Goal: Information Seeking & Learning: Learn about a topic

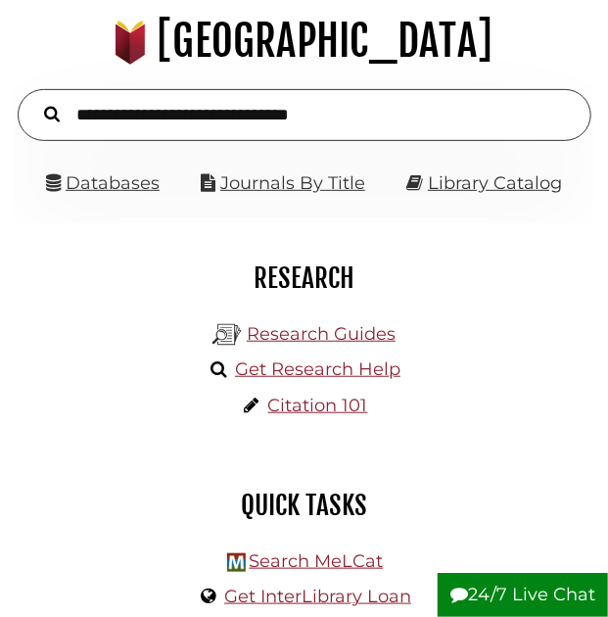
click at [223, 115] on input "text" at bounding box center [305, 115] width 574 height 52
type input "*****"
click at [34, 101] on button "Search" at bounding box center [51, 113] width 35 height 24
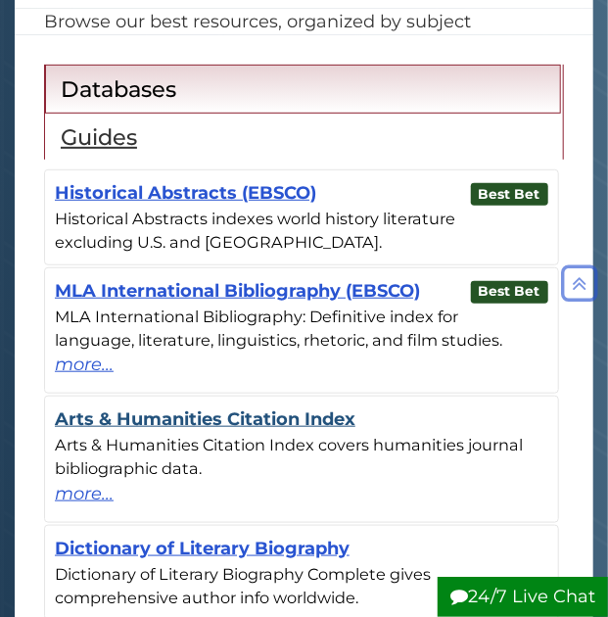
scroll to position [209, 0]
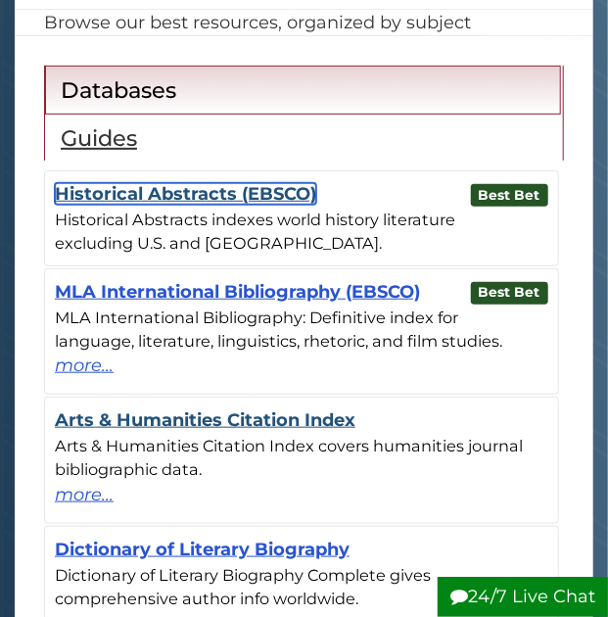
click at [216, 190] on link "Historical Abstracts (EBSCO)" at bounding box center [185, 194] width 261 height 22
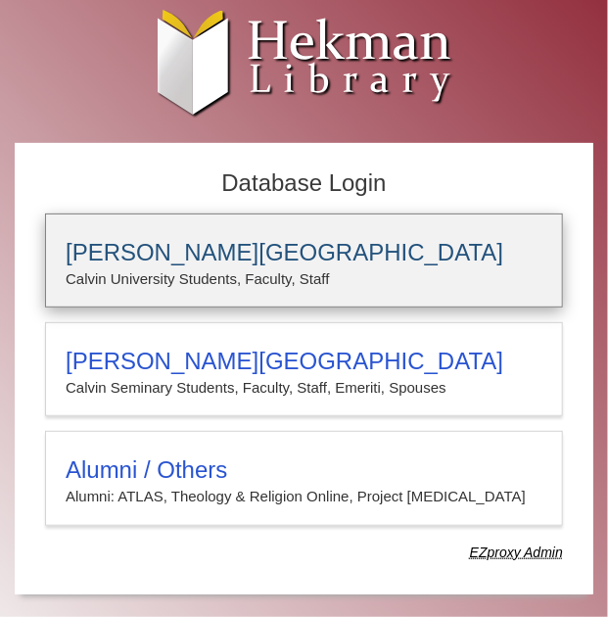
scroll to position [6, 0]
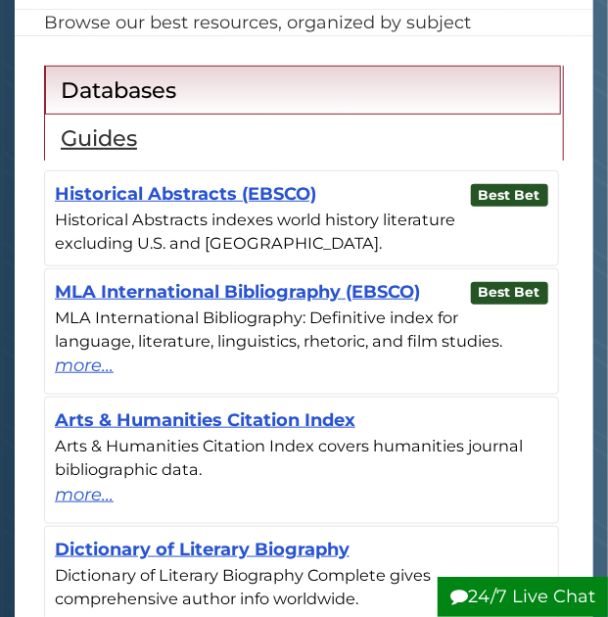
scroll to position [209, 0]
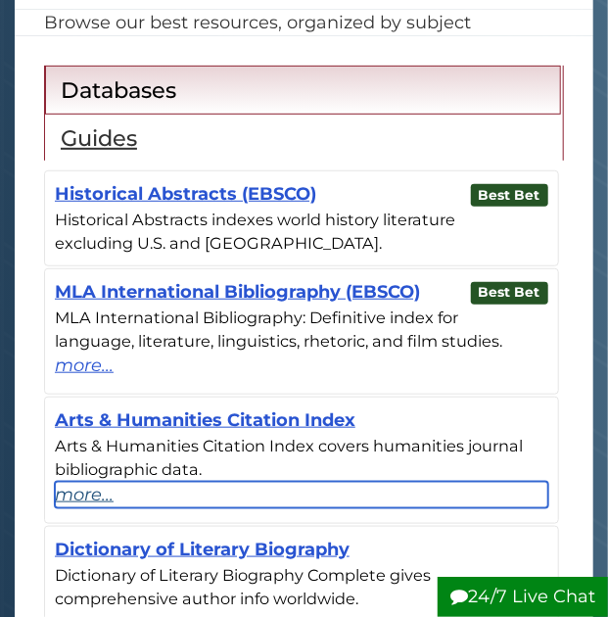
click at [77, 494] on link "more..." at bounding box center [301, 495] width 493 height 26
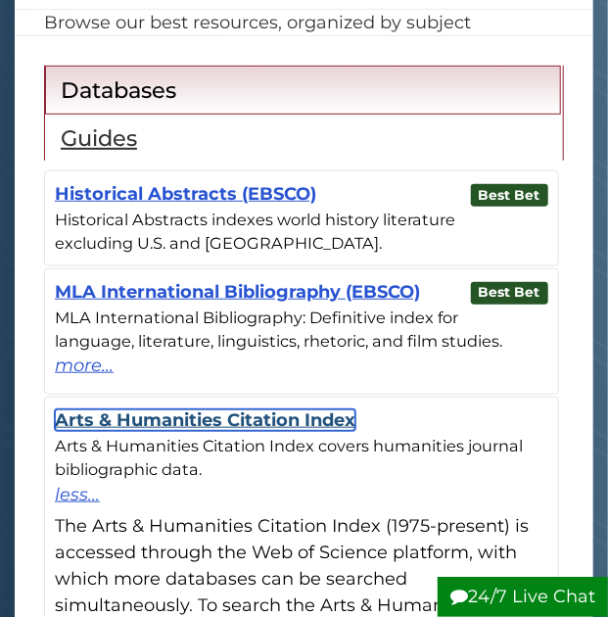
click at [223, 421] on link "Arts & Humanities Citation Index" at bounding box center [205, 420] width 300 height 22
click at [227, 414] on link "Arts & Humanities Citation Index" at bounding box center [205, 420] width 300 height 22
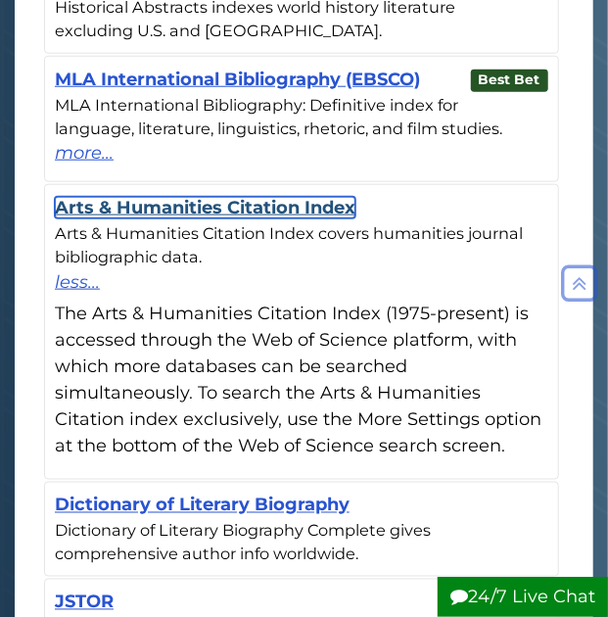
scroll to position [426, 0]
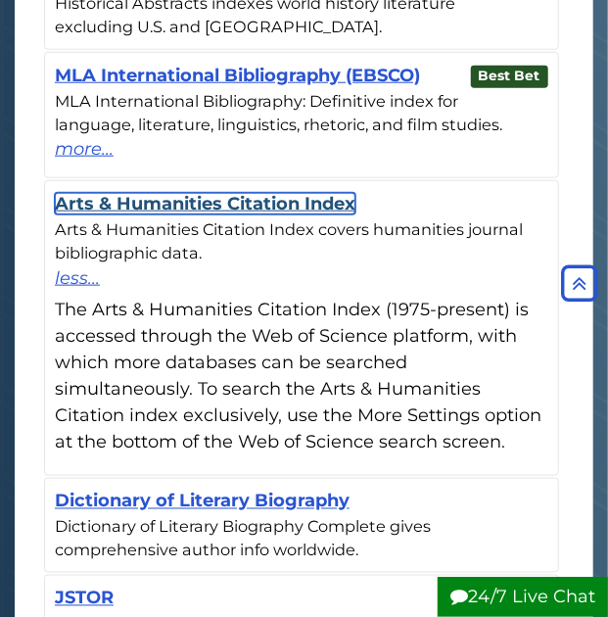
click at [255, 207] on link "Arts & Humanities Citation Index" at bounding box center [205, 204] width 300 height 22
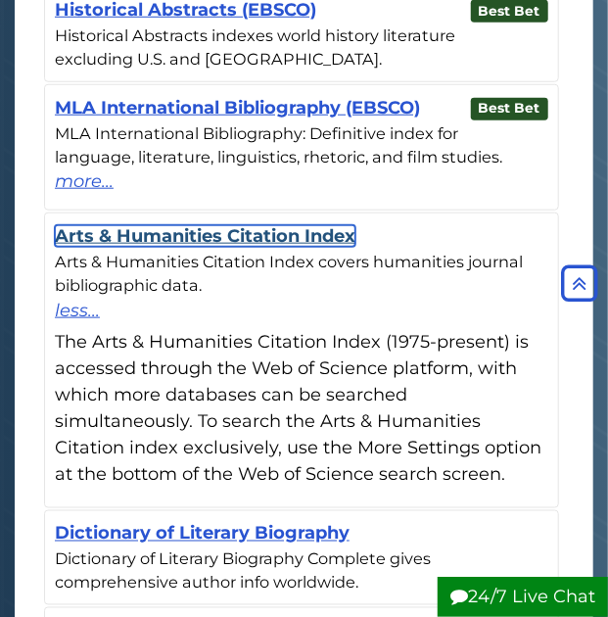
click at [239, 228] on link "Arts & Humanities Citation Index" at bounding box center [205, 236] width 300 height 22
click at [221, 225] on link "Arts & Humanities Citation Index" at bounding box center [205, 236] width 300 height 22
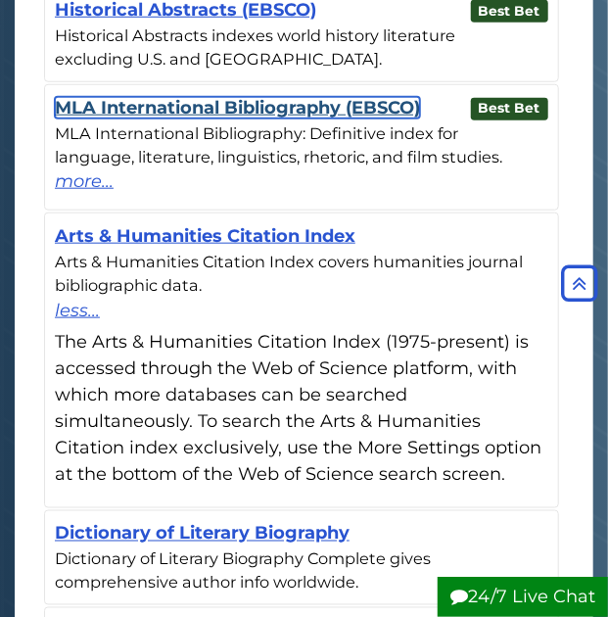
click at [247, 114] on link "MLA International Bibliography (EBSCO)" at bounding box center [237, 108] width 365 height 22
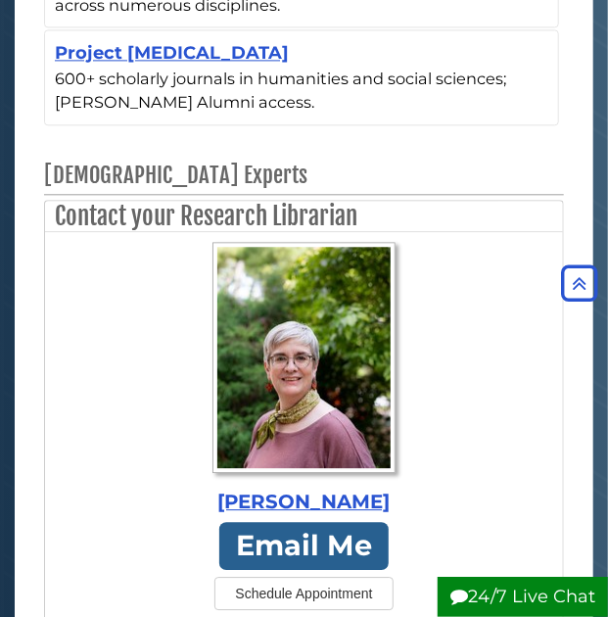
scroll to position [1071, 0]
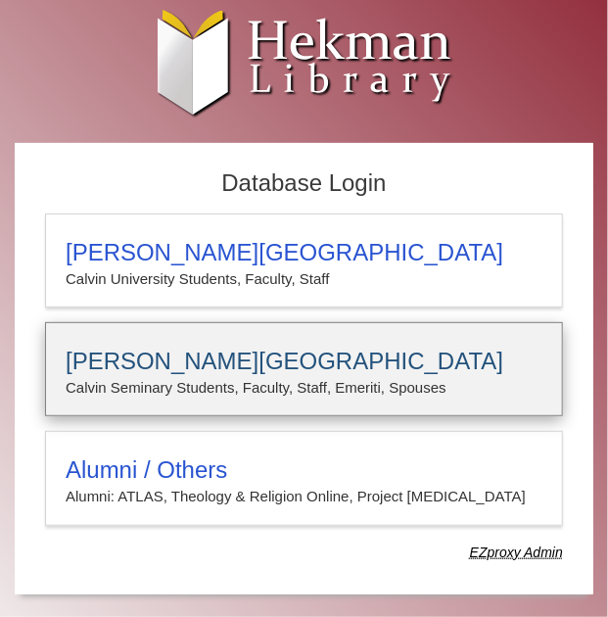
scroll to position [1, 0]
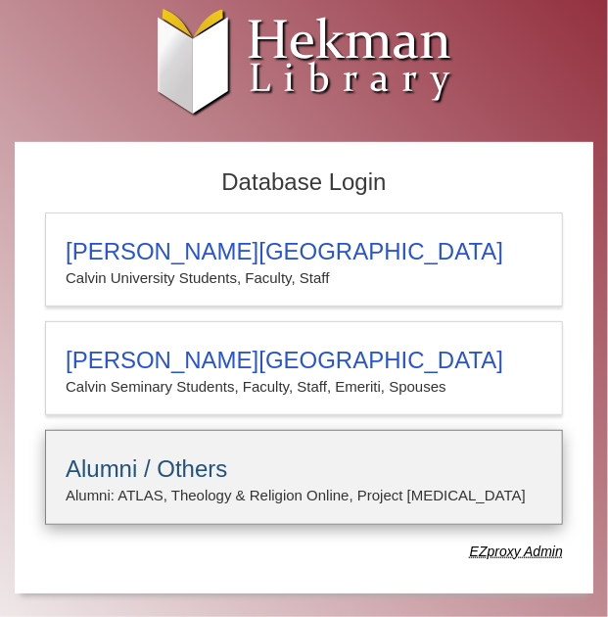
click at [239, 482] on p "Alumni: ATLAS, Theology & Religion Online, Project [MEDICAL_DATA]" at bounding box center [304, 494] width 477 height 25
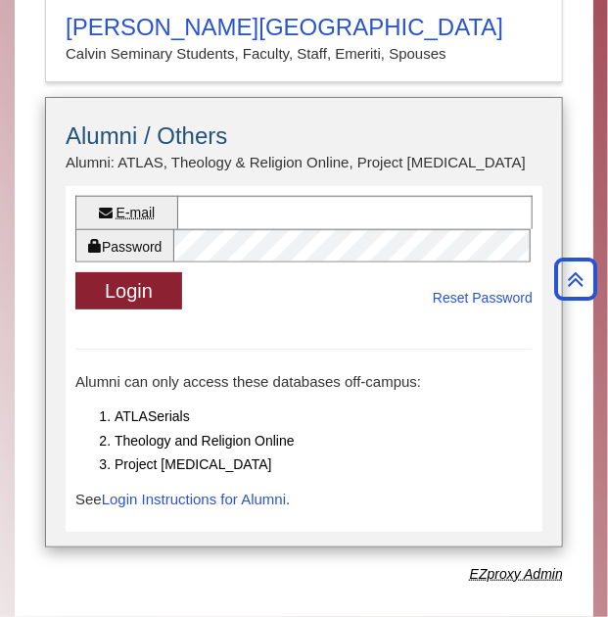
scroll to position [341, 0]
